Goal: Task Accomplishment & Management: Use online tool/utility

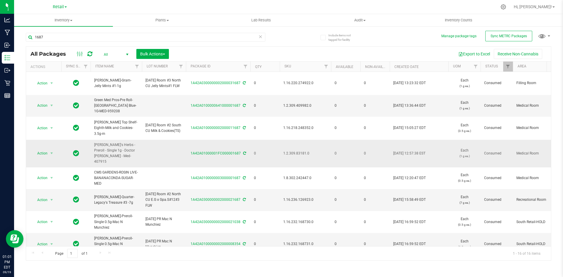
click at [536, 140] on td "Medical Room" at bounding box center [535, 154] width 44 height 28
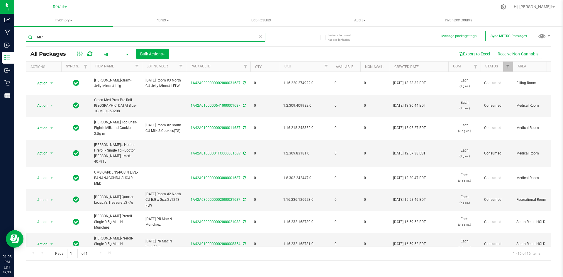
click at [69, 40] on input "1687" at bounding box center [146, 37] width 240 height 9
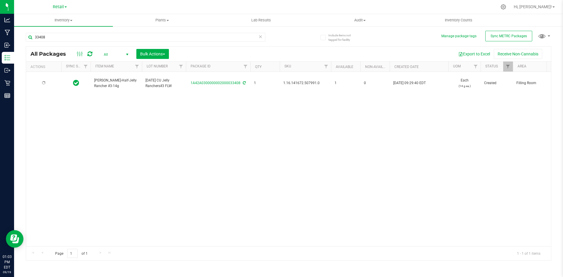
click at [299, 85] on span "1.16.141672.507991.0" at bounding box center [306, 83] width 44 height 6
copy span "1.16.141672.507991.0"
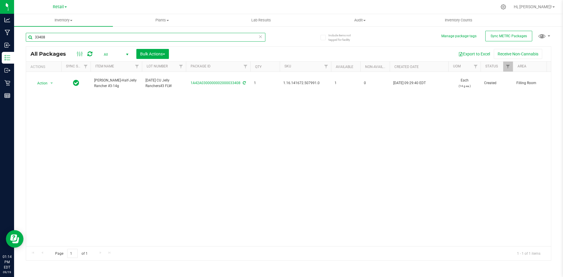
click at [97, 35] on input "33408" at bounding box center [146, 37] width 240 height 9
type input "1A42A03000001FC000001837"
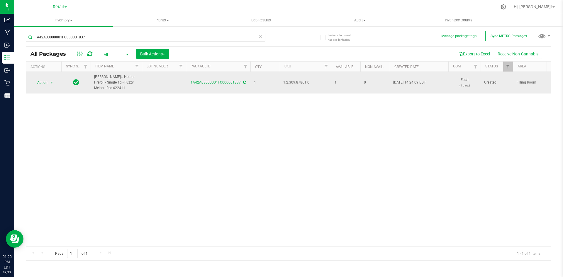
click at [352, 84] on span "1" at bounding box center [346, 83] width 22 height 6
click at [47, 84] on span "Action" at bounding box center [40, 83] width 16 height 8
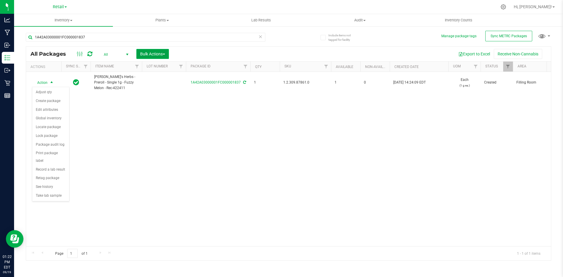
click at [149, 53] on span "Bulk Actions" at bounding box center [152, 54] width 25 height 5
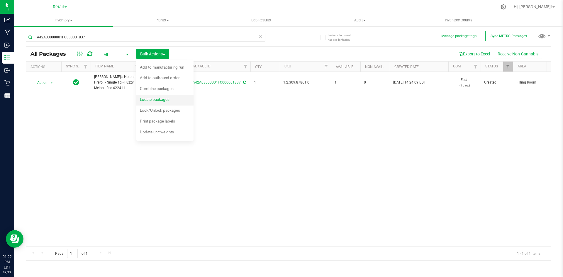
click at [146, 102] on div "Locate packages" at bounding box center [159, 100] width 38 height 9
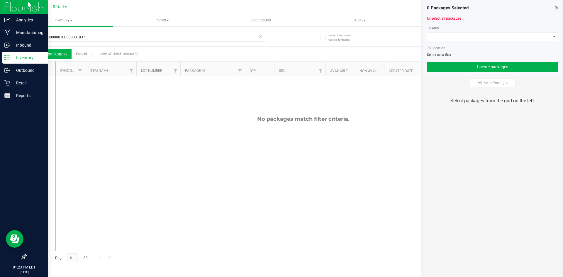
click at [9, 54] on div "Inventory" at bounding box center [25, 58] width 46 height 12
